Goal: Transaction & Acquisition: Purchase product/service

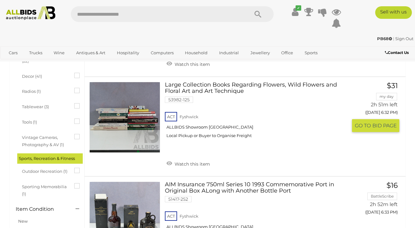
scroll to position [305, 0]
click at [303, 143] on div "ACT Fyshwick ALLBIDS Showroom Fyshwick Local Pickup or Buyer to Organise Freight" at bounding box center [256, 127] width 182 height 32
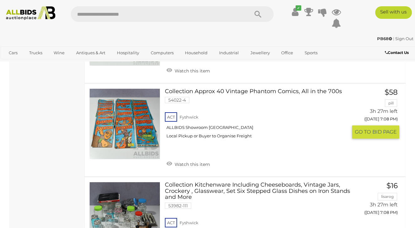
scroll to position [4702, 0]
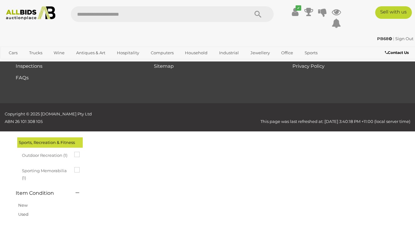
scroll to position [32, 0]
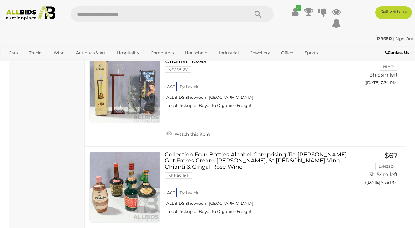
scroll to position [2728, 0]
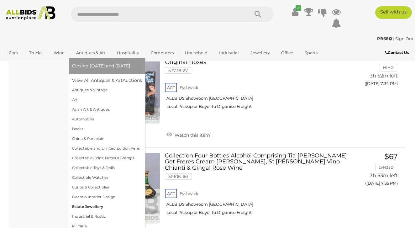
click at [89, 204] on link "Estate Jewellery" at bounding box center [107, 207] width 70 height 10
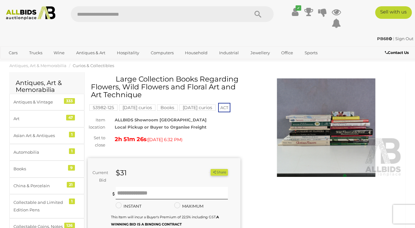
scroll to position [4, 0]
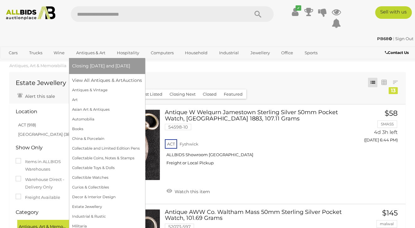
click at [89, 54] on link "Antiques & Art" at bounding box center [90, 53] width 37 height 10
click at [88, 52] on link "Antiques & Art" at bounding box center [90, 53] width 37 height 10
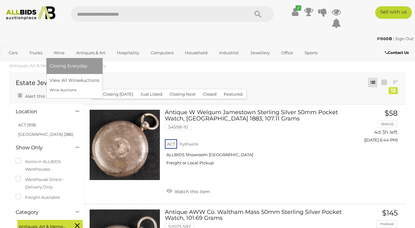
click at [62, 52] on link "Wine" at bounding box center [58, 53] width 19 height 10
click at [68, 80] on link "View All Wine Auctions" at bounding box center [75, 80] width 52 height 10
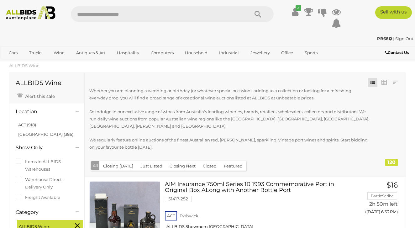
click at [29, 124] on link "ACT (918)" at bounding box center [27, 124] width 18 height 5
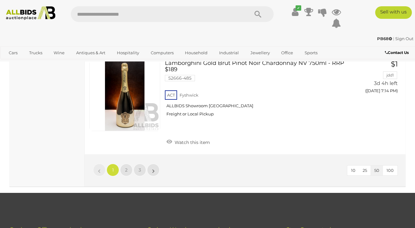
scroll to position [4957, 0]
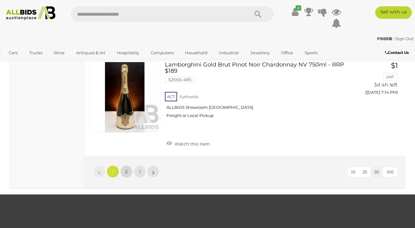
click at [121, 165] on link "2" at bounding box center [126, 171] width 13 height 13
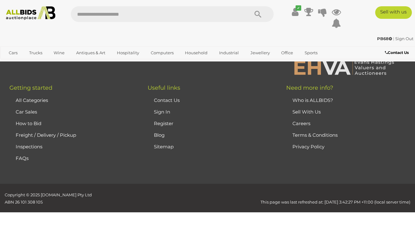
scroll to position [111, 0]
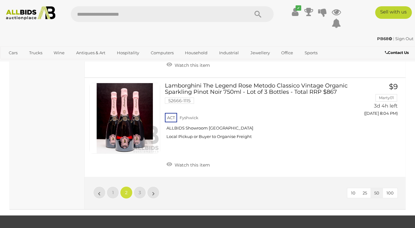
scroll to position [4944, 0]
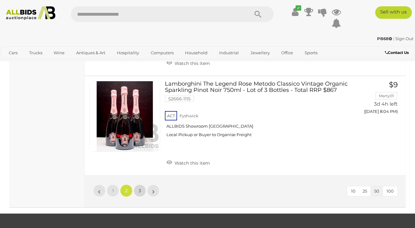
click at [140, 188] on span "3" at bounding box center [139, 191] width 3 height 6
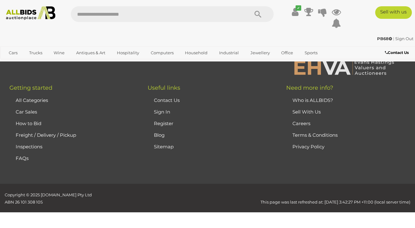
scroll to position [111, 0]
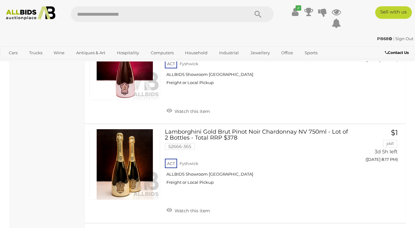
scroll to position [1081, 0]
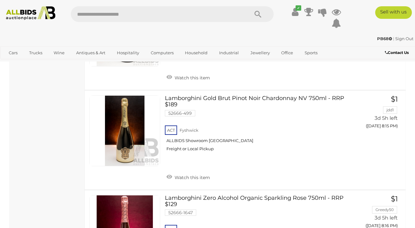
click at [95, 16] on input "text" at bounding box center [157, 14] width 172 height 16
type input "******"
